Goal: Book appointment/travel/reservation

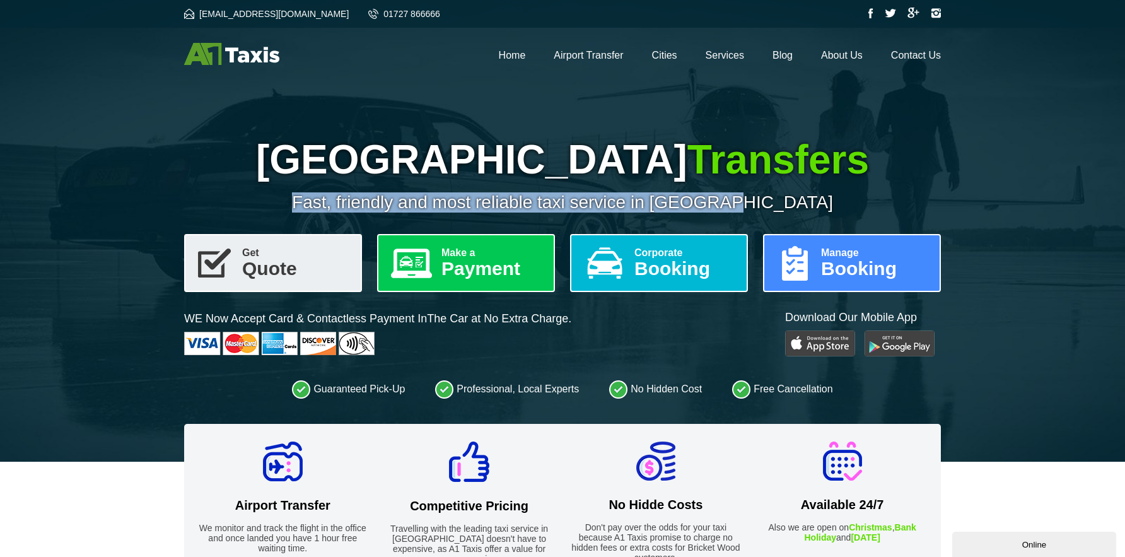
drag, startPoint x: 400, startPoint y: 171, endPoint x: 814, endPoint y: 196, distance: 414.9
click at [814, 196] on div "Stansted Airport Transfers Fast, friendly and most reliable taxi service in [GE…" at bounding box center [562, 174] width 756 height 76
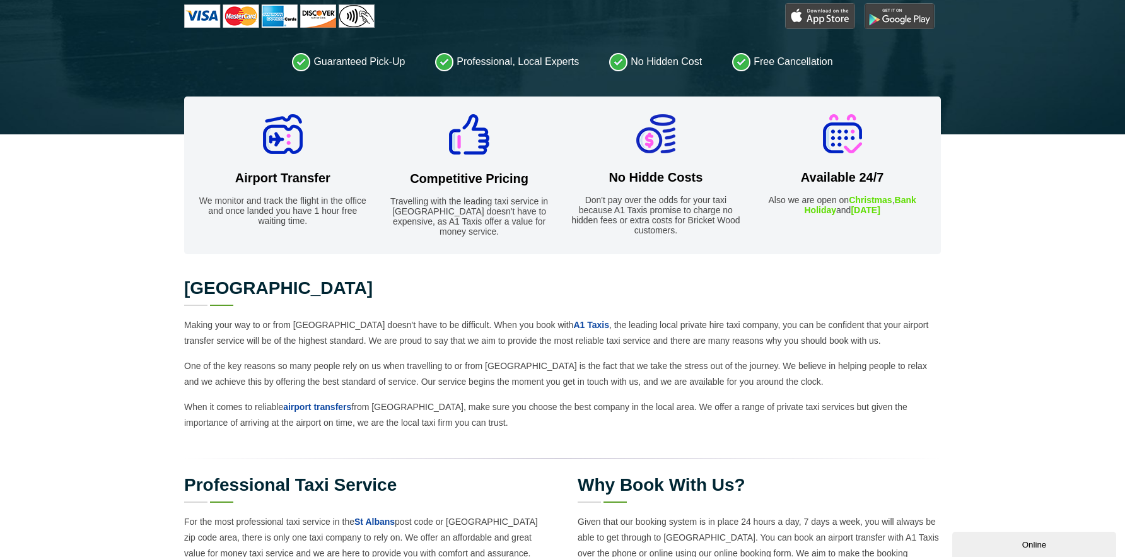
scroll to position [315, 0]
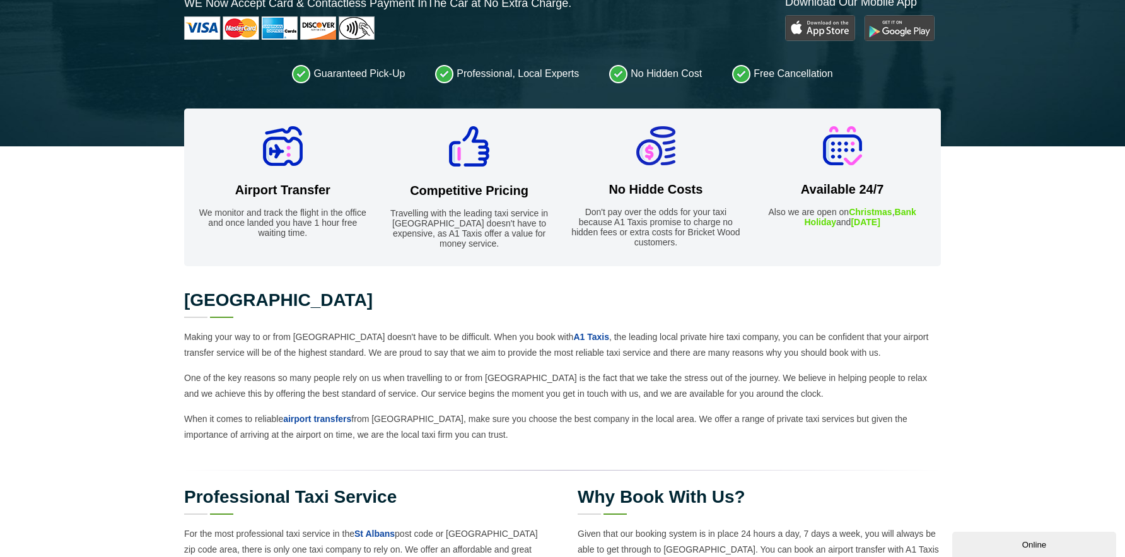
drag, startPoint x: 248, startPoint y: 187, endPoint x: 957, endPoint y: 268, distance: 713.8
click at [661, 126] on ul "Airport Transfer We monitor and track the flight in the office and once landed …" at bounding box center [562, 126] width 731 height 0
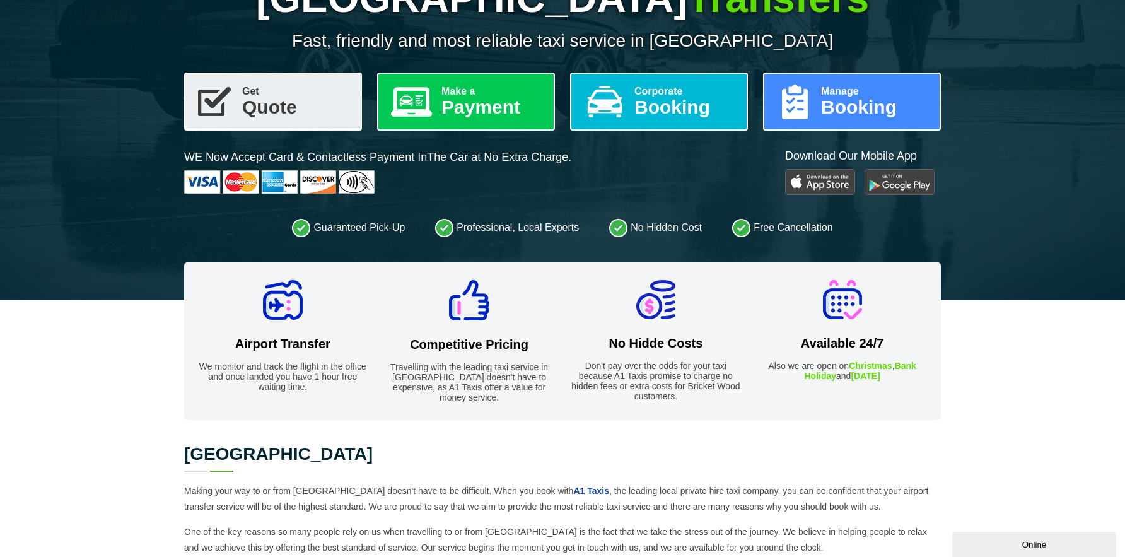
scroll to position [0, 0]
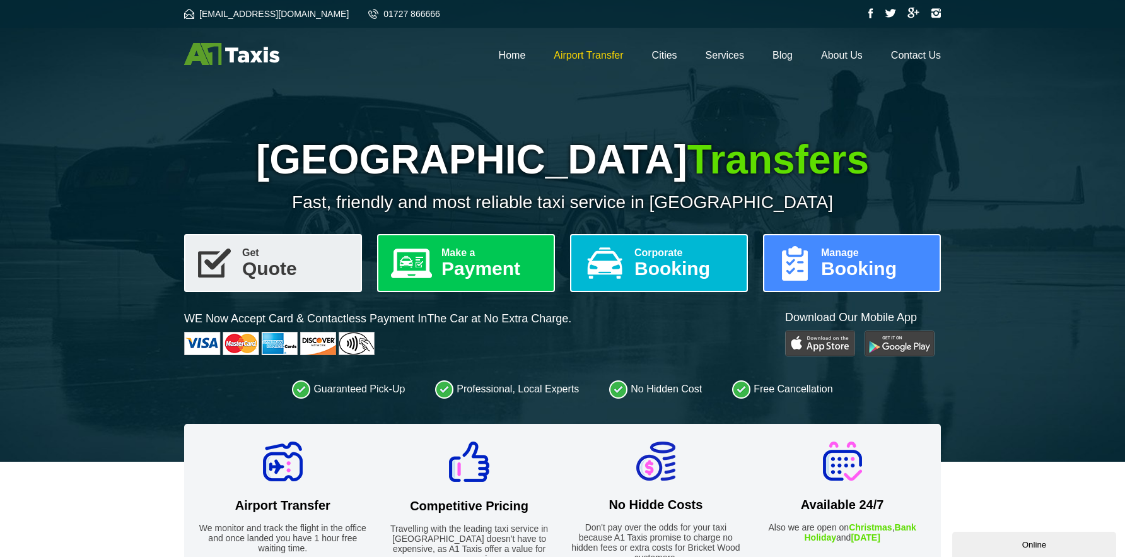
click at [589, 55] on link "Airport Transfer" at bounding box center [587, 55] width 69 height 11
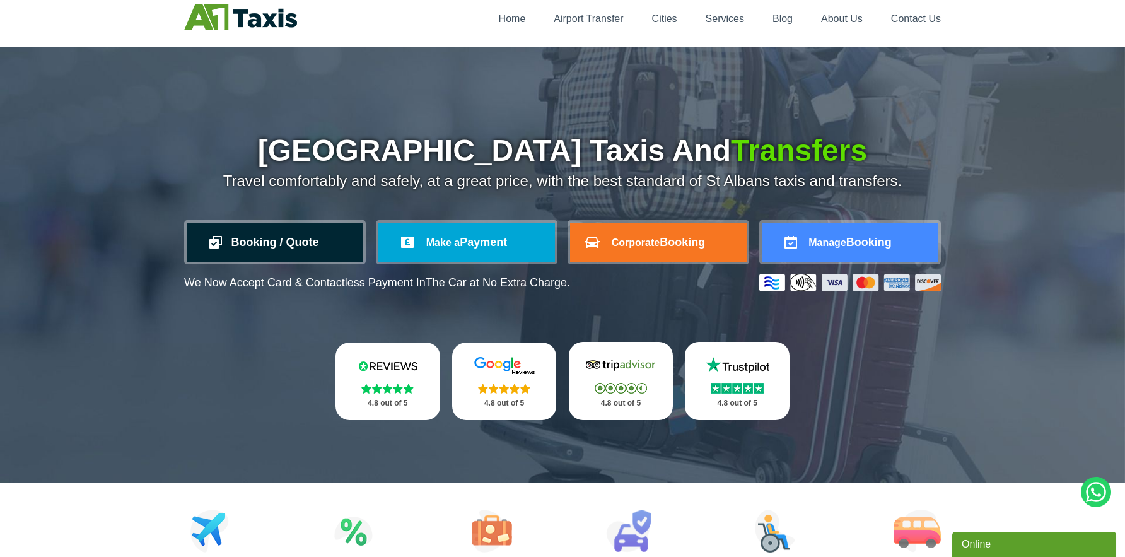
scroll to position [63, 0]
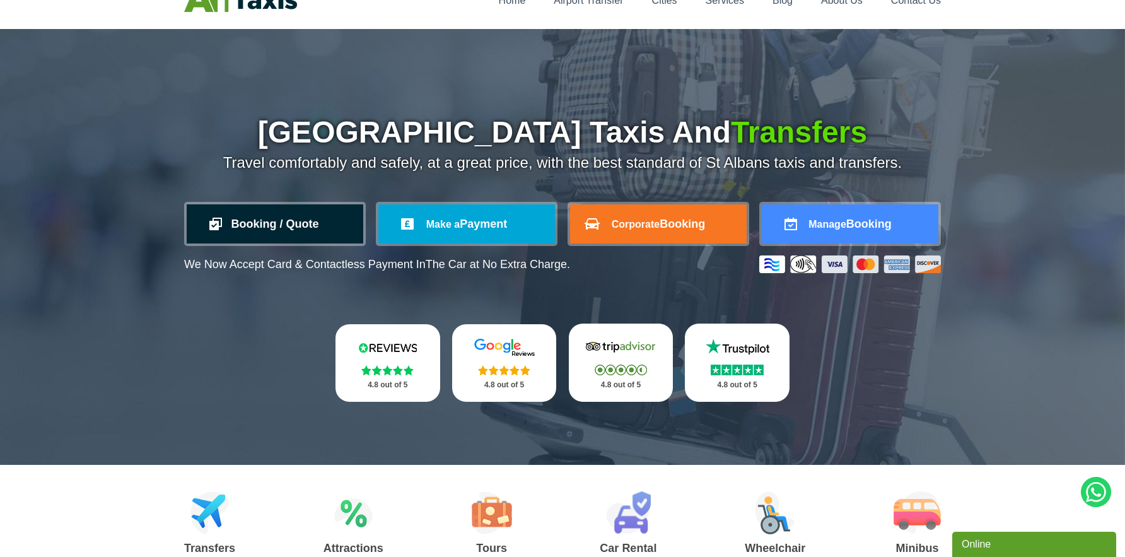
click at [261, 287] on div "St Albans Airport Taxis And Transfers Travel comfortably and safely, at a great…" at bounding box center [562, 259] width 756 height 284
click at [260, 228] on link "Booking / Quote" at bounding box center [275, 223] width 176 height 39
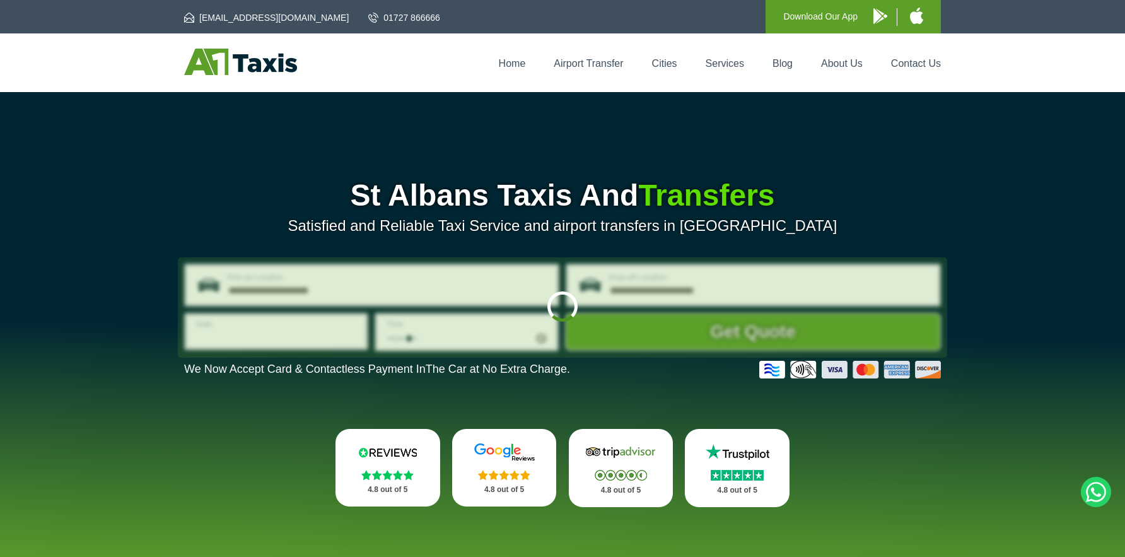
type input "**********"
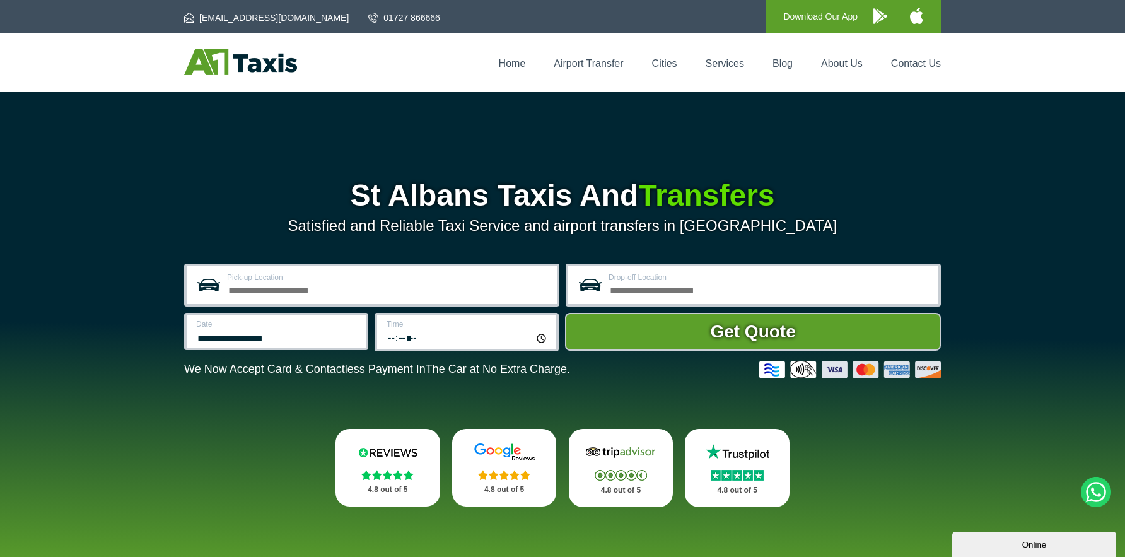
click at [343, 284] on input "Pick-up Location" at bounding box center [388, 288] width 322 height 15
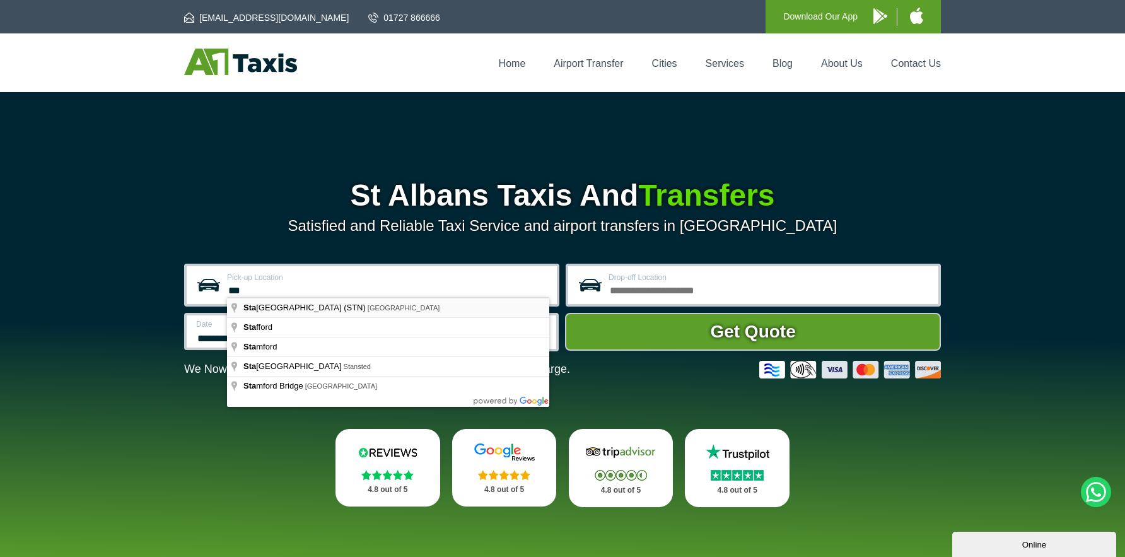
type input "**********"
drag, startPoint x: 364, startPoint y: 309, endPoint x: 692, endPoint y: 269, distance: 330.9
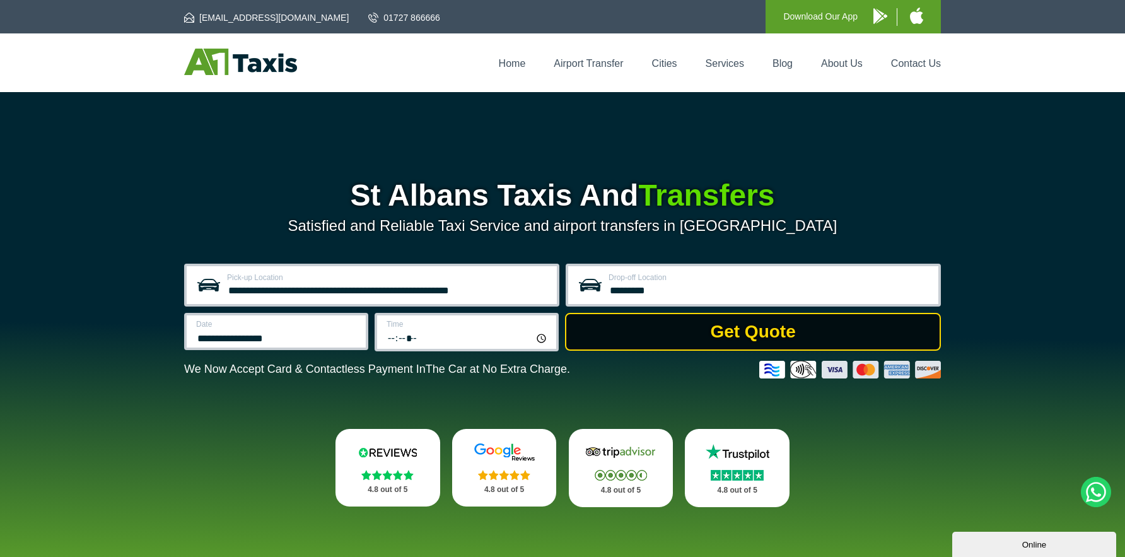
type input "*********"
click at [806, 338] on button "Get Quote" at bounding box center [753, 332] width 376 height 38
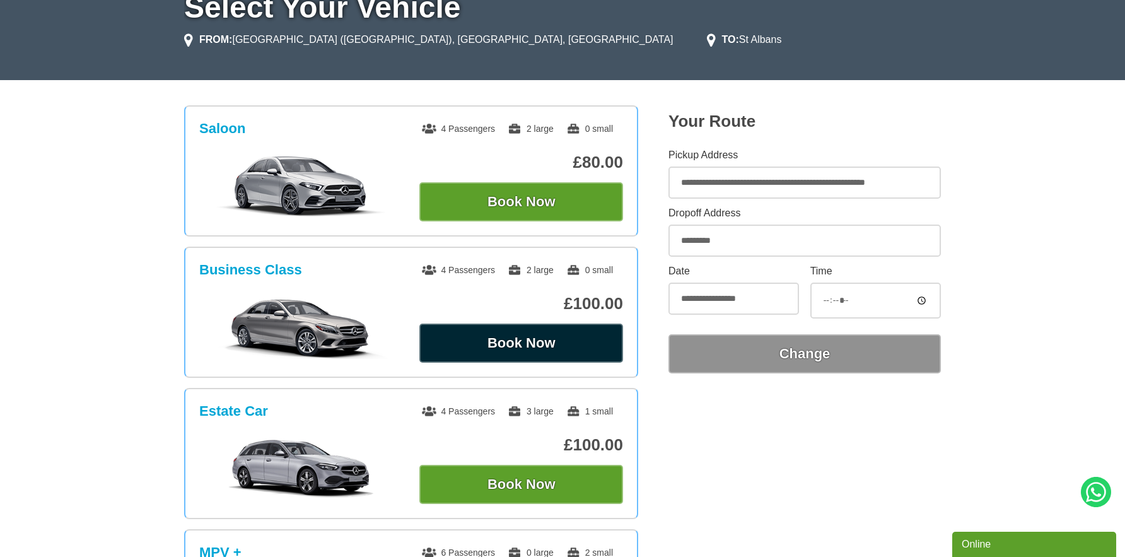
scroll to position [126, 0]
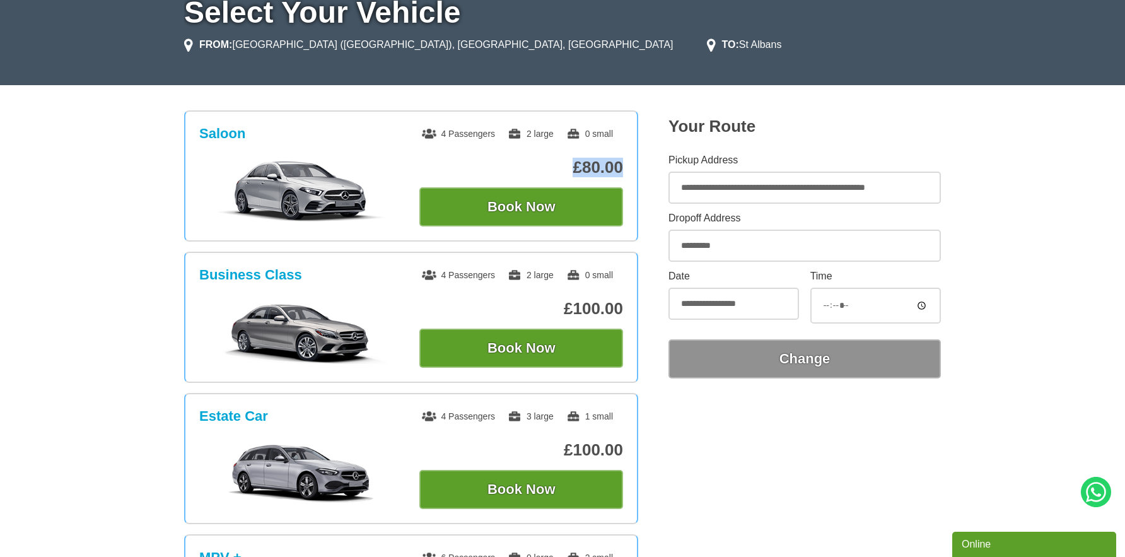
drag, startPoint x: 616, startPoint y: 172, endPoint x: 628, endPoint y: 168, distance: 12.6
click at [628, 168] on li "Saloon 4 Passengers 2 large 0 small £80.00 Book Now" at bounding box center [411, 175] width 454 height 131
